Goal: Information Seeking & Learning: Learn about a topic

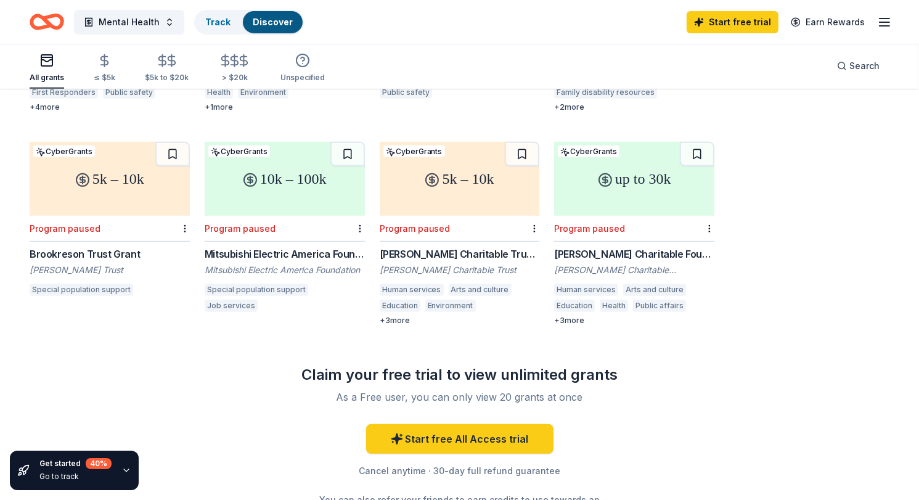
scroll to position [508, 0]
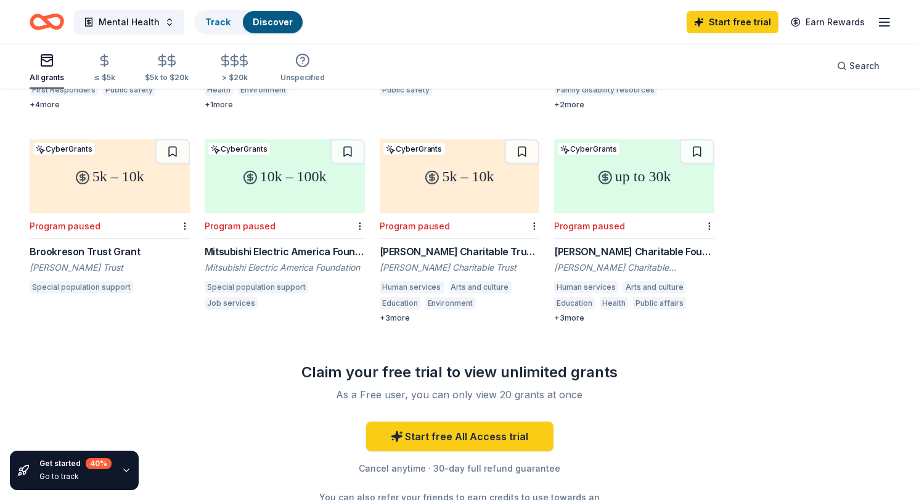
click at [747, 380] on div "14 results in Sandusky, OH 20k – 35k CyberGrants Rolling McInnes Charitable Tru…" at bounding box center [460, 80] width 860 height 873
click at [784, 326] on div "14 results in Sandusky, OH 20k – 35k CyberGrants Rolling McInnes Charitable Tru…" at bounding box center [460, 80] width 860 height 873
click at [136, 22] on span "Mental Health" at bounding box center [129, 22] width 61 height 15
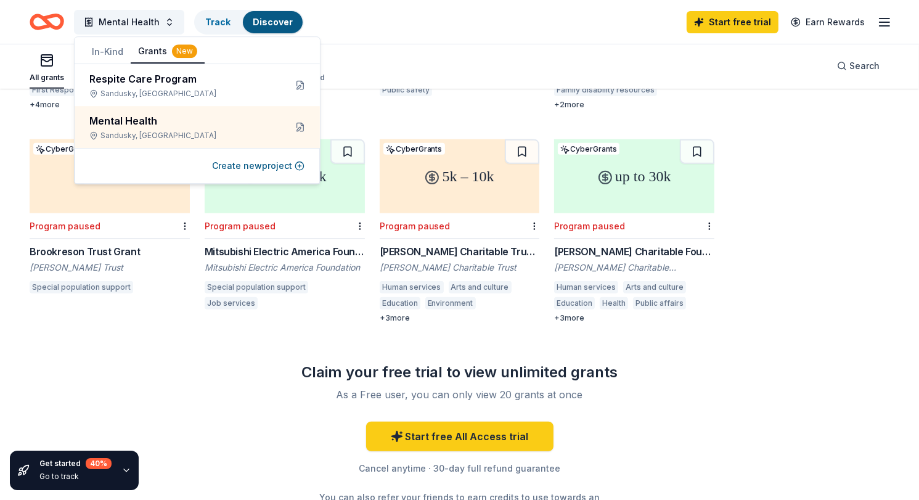
click at [222, 394] on div "14 results in Sandusky, OH 20k – 35k CyberGrants Rolling McInnes Charitable Tru…" at bounding box center [460, 80] width 860 height 873
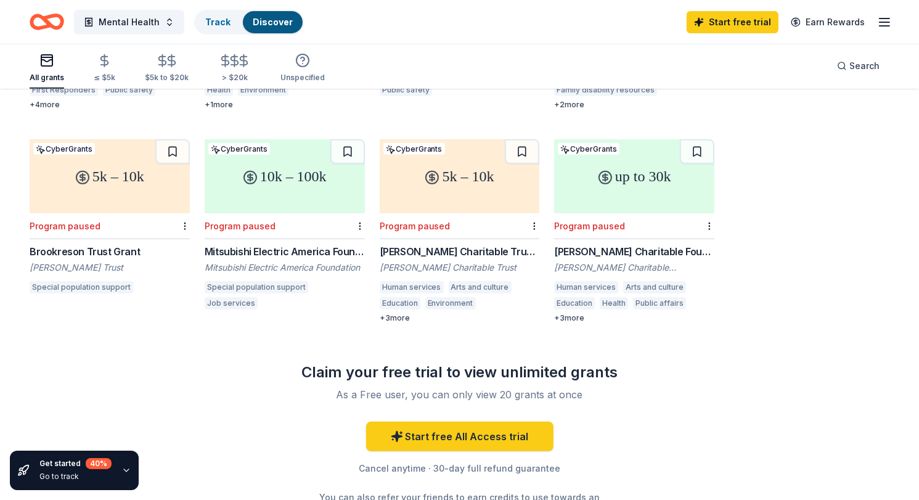
click at [252, 361] on div "14 results in Sandusky, OH 20k – 35k CyberGrants Rolling McInnes Charitable Tru…" at bounding box center [460, 80] width 860 height 873
click at [189, 389] on div "14 results in Sandusky, OH 20k – 35k CyberGrants Rolling McInnes Charitable Tru…" at bounding box center [460, 80] width 860 height 873
click at [226, 67] on line "button" at bounding box center [226, 61] width 0 height 12
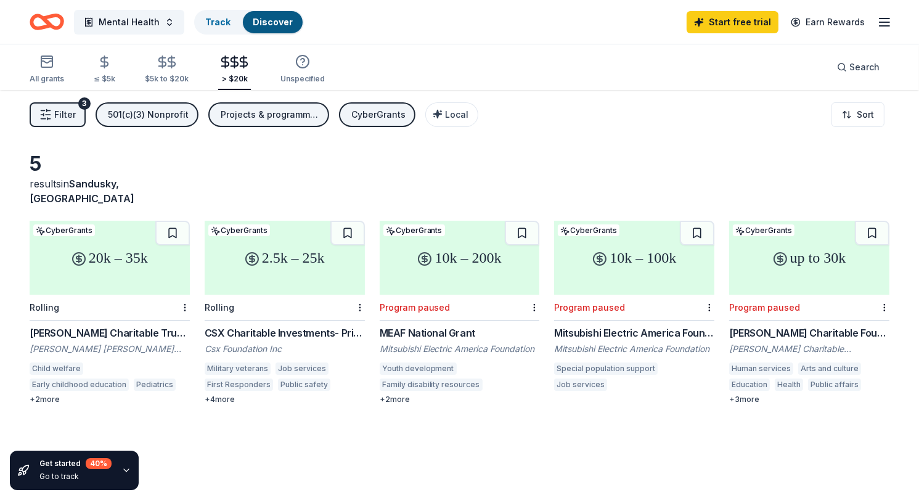
click at [128, 60] on div "All grants ≤ $5k $5k to $20k > $20k Unspecified" at bounding box center [177, 69] width 295 height 41
click at [97, 63] on icon "button" at bounding box center [104, 62] width 14 height 14
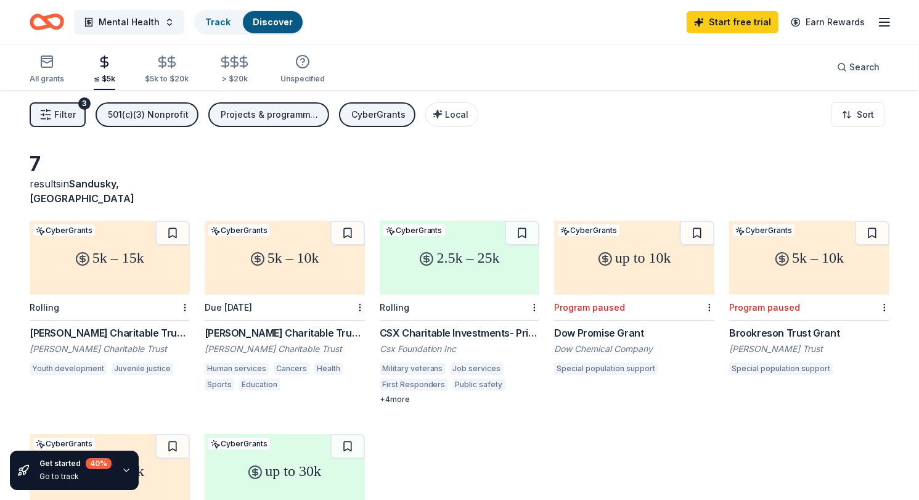
click at [383, 115] on div "CyberGrants" at bounding box center [378, 114] width 54 height 15
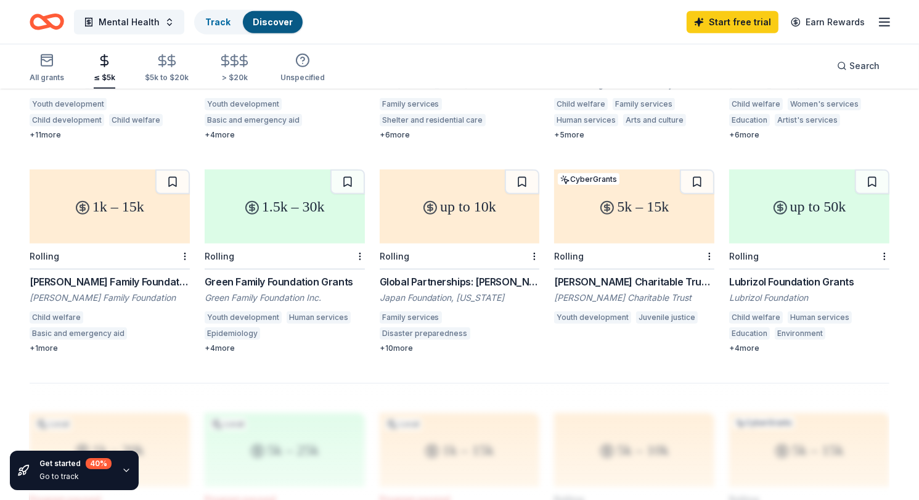
scroll to position [695, 0]
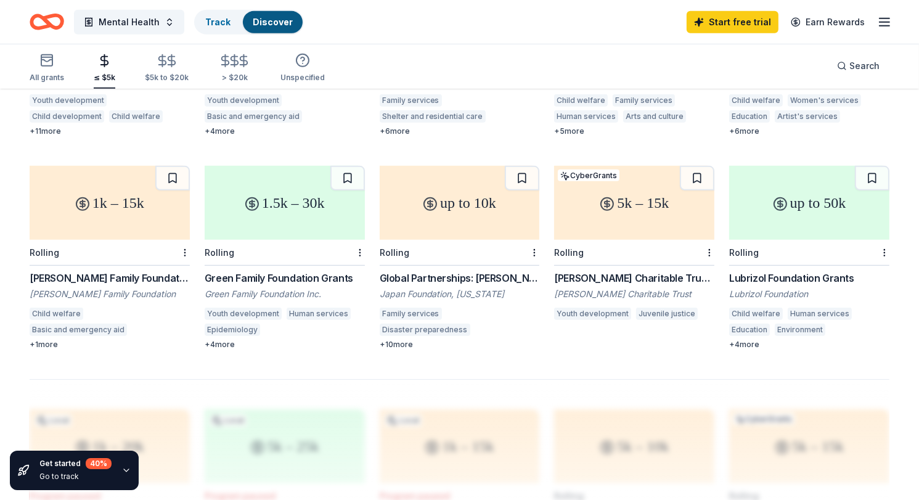
click at [383, 115] on div "The Chapman Foundation Grant The Alvah & Wyline Chapman Foundation Family servi…" at bounding box center [460, 96] width 160 height 79
click at [464, 50] on div "All grants ≤ $5k $5k to $20k > $20k Unspecified Search" at bounding box center [460, 66] width 860 height 46
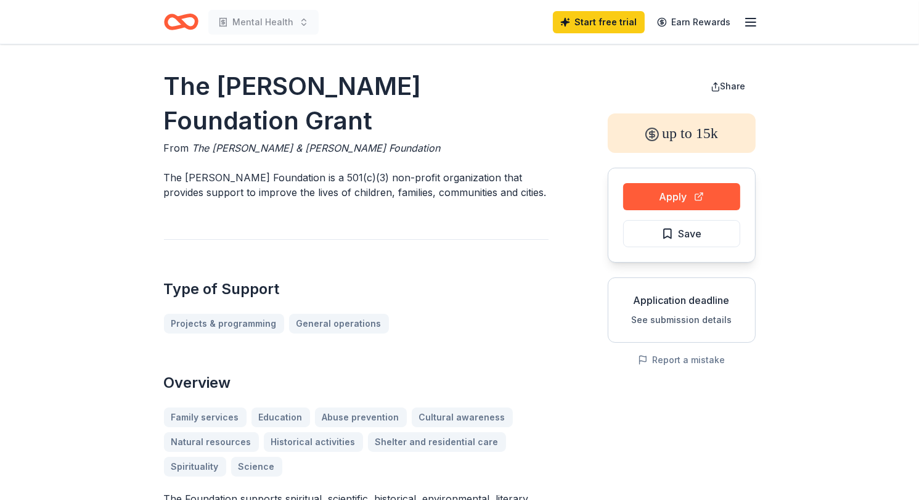
click at [470, 265] on div "Type of Support Projects & programming General operations" at bounding box center [356, 286] width 385 height 94
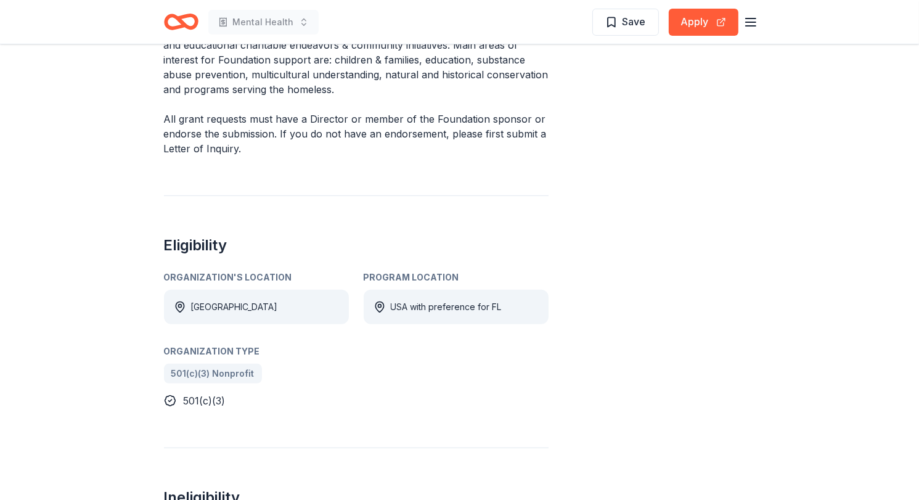
scroll to position [493, 0]
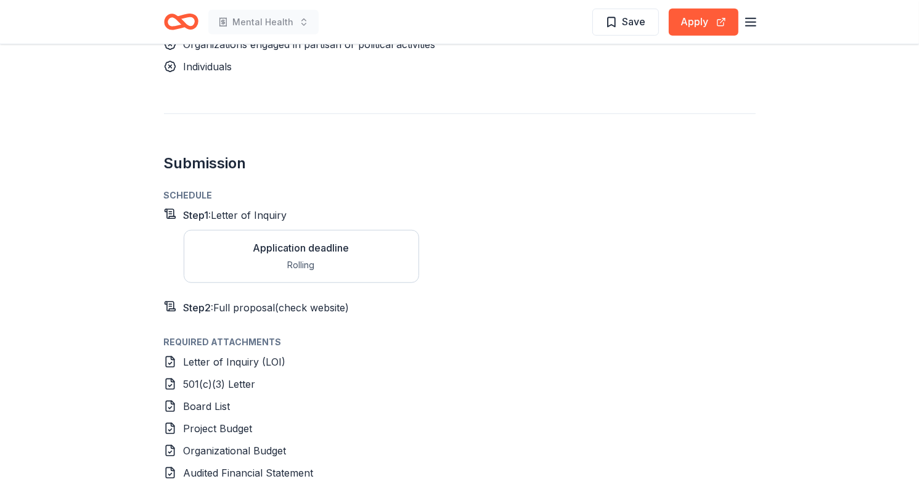
click at [470, 265] on div "Schedule Step 1 : Letter of Inquiry Application deadline Rolling Step 2 : Full …" at bounding box center [460, 251] width 592 height 127
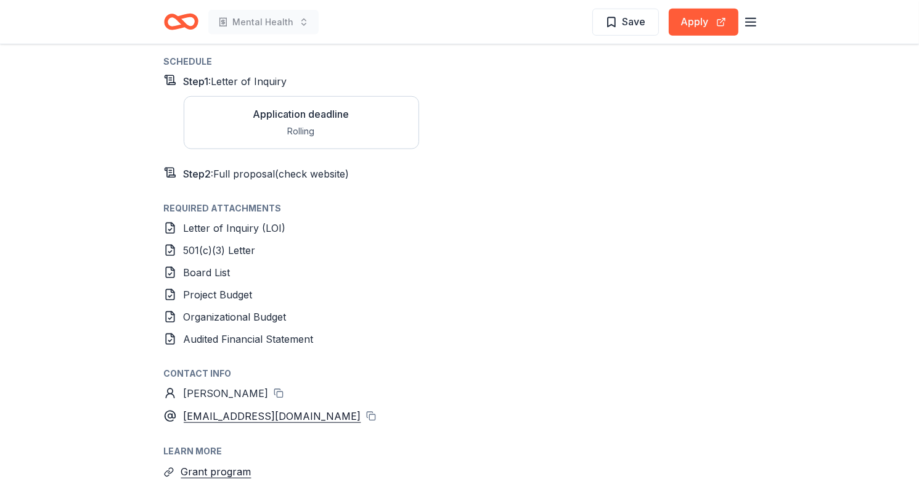
scroll to position [1085, 0]
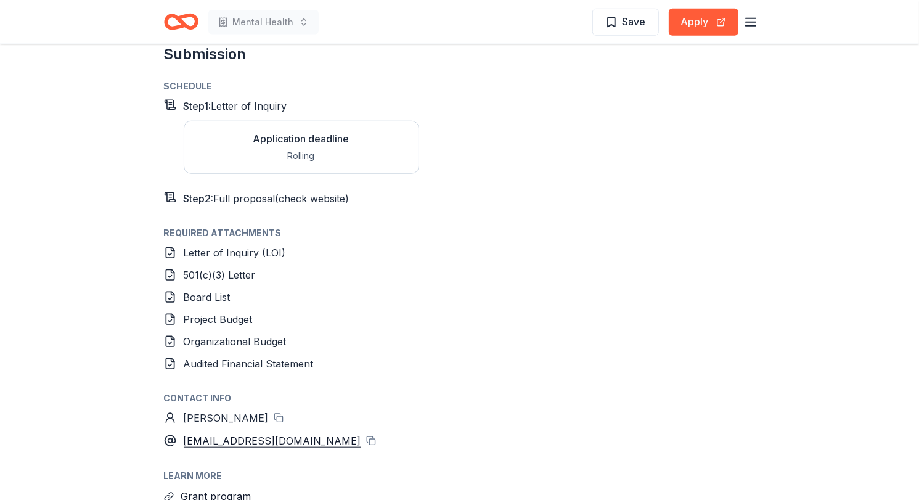
click at [689, 273] on div "Letter of Inquiry (LOI) 501(c)(3) Letter Board List Project Budget Organization…" at bounding box center [460, 308] width 592 height 126
